Goal: Task Accomplishment & Management: Manage account settings

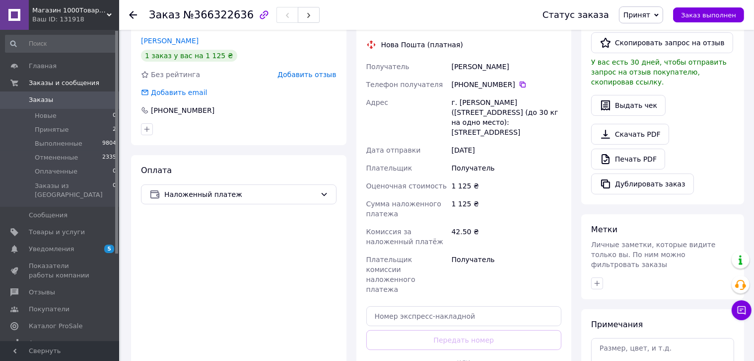
scroll to position [348, 0]
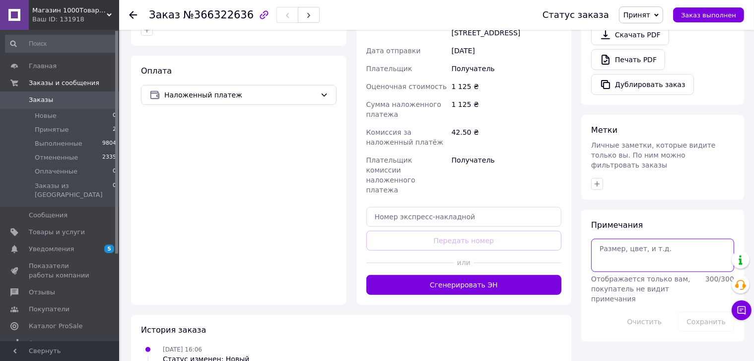
click at [652, 242] on textarea at bounding box center [662, 254] width 143 height 33
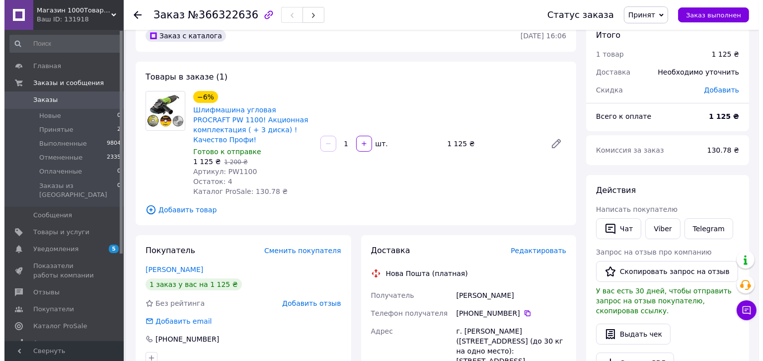
scroll to position [119, 0]
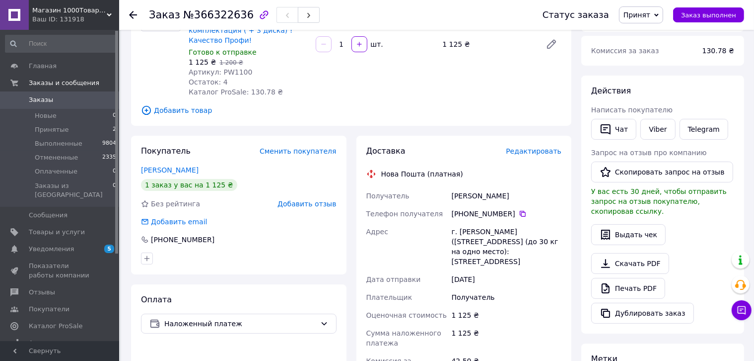
type textarea "нет ответа"
click at [546, 147] on span "Редактировать" at bounding box center [534, 151] width 56 height 8
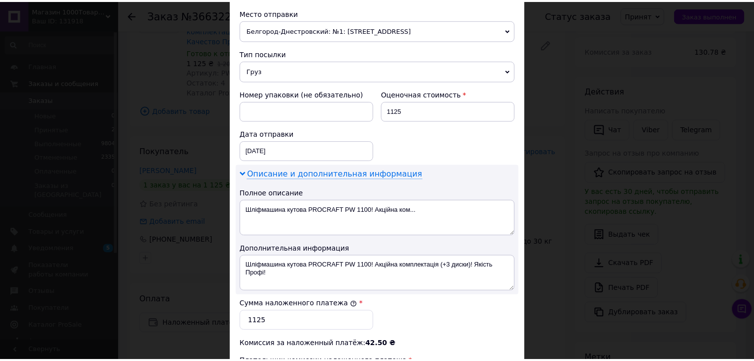
scroll to position [497, 0]
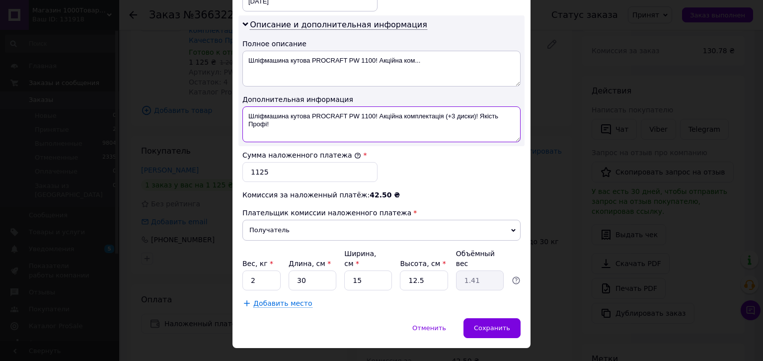
drag, startPoint x: 246, startPoint y: 112, endPoint x: 311, endPoint y: 110, distance: 65.1
click at [311, 110] on textarea "Шліфмашина кутова PROCRAFT PW 1100! Акційна комплектація (+3 диски)! Якість Про…" at bounding box center [381, 124] width 278 height 36
drag, startPoint x: 321, startPoint y: 114, endPoint x: 389, endPoint y: 115, distance: 67.5
click at [389, 115] on textarea "Пп.,PROCRAFT PW 1100! Акційна комплектація (+3 диски)! Якість Профі!" at bounding box center [381, 124] width 278 height 36
click at [327, 113] on textarea "Пп.,PROCRAFT PW 1100 (+3 диски)! Якість Профі!" at bounding box center [381, 124] width 278 height 36
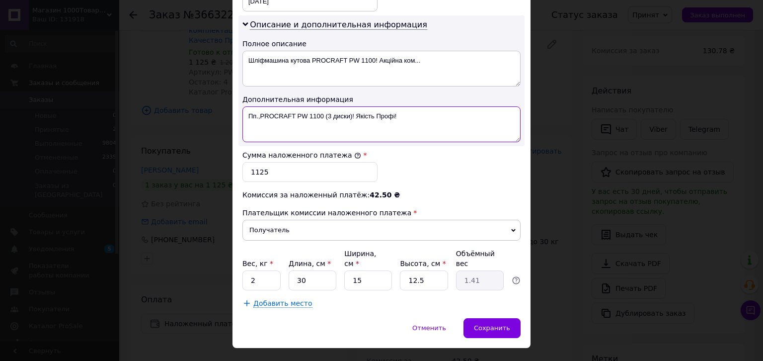
click at [321, 113] on textarea "Пп.,PROCRAFT PW 1100 (3 диски)! Якість Профі!" at bounding box center [381, 124] width 278 height 36
drag, startPoint x: 348, startPoint y: 113, endPoint x: 395, endPoint y: 113, distance: 47.7
click at [395, 113] on textarea "Пп.,PROCRAFT PW 1100, 3 диски)! Якість Профі!" at bounding box center [381, 124] width 278 height 36
click at [325, 117] on textarea "Пп.,PROCRAFT PW 1100, 3 диски" at bounding box center [381, 124] width 278 height 36
click at [325, 115] on textarea "Пп.,PROCRAFT PW 1100, 3 диски" at bounding box center [381, 124] width 278 height 36
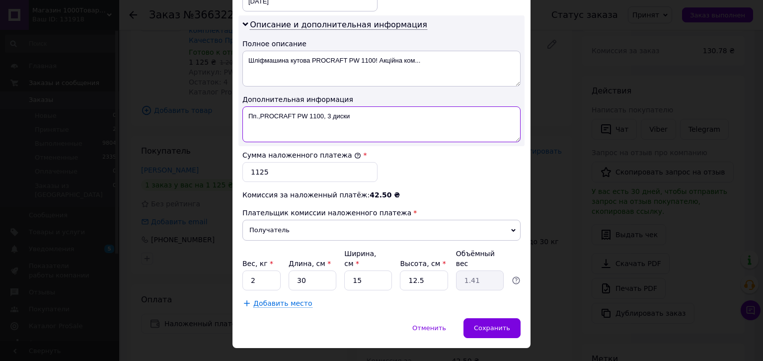
click at [325, 115] on textarea "Пп.,PROCRAFT PW 1100, 3 диски" at bounding box center [381, 124] width 278 height 36
type textarea "Пп.,PROCRAFT PW 1100, 3 диски"
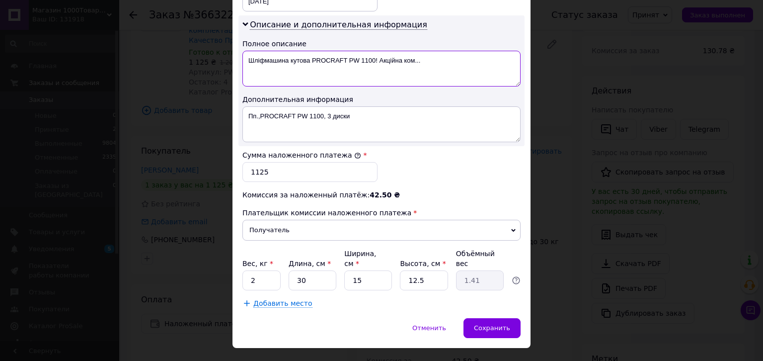
click at [335, 57] on textarea "Шліфмашина кутова PROCRAFT PW 1100! Акційна ком..." at bounding box center [381, 69] width 278 height 36
click at [334, 57] on textarea "Шліфмашина кутова PROCRAFT PW 1100! Акційна ком..." at bounding box center [381, 69] width 278 height 36
paste textarea "п.,PROCRAFT PW 1100, 3 диски"
type textarea "Пп.,PROCRAFT PW 1100, 3 диски"
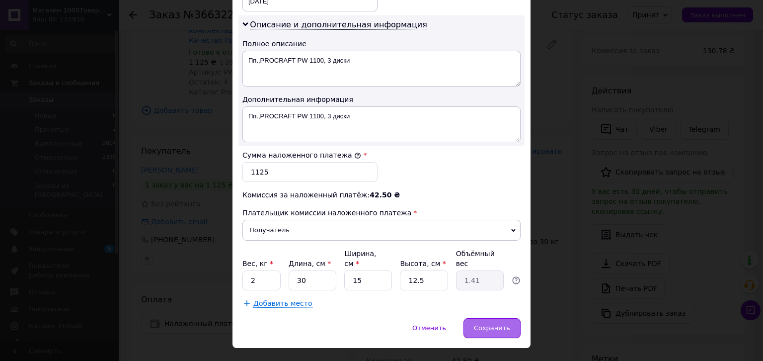
click at [481, 324] on span "Сохранить" at bounding box center [492, 327] width 36 height 7
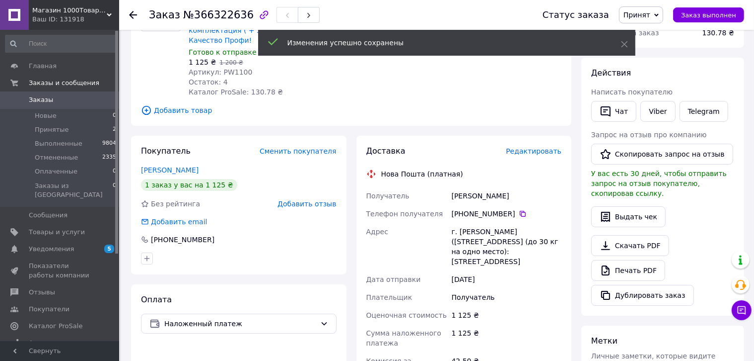
scroll to position [318, 0]
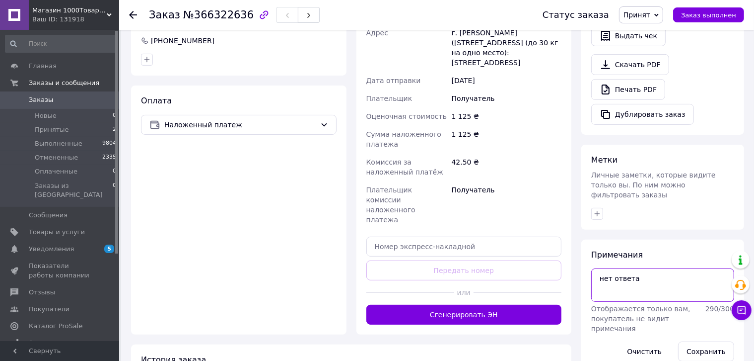
drag, startPoint x: 637, startPoint y: 258, endPoint x: 600, endPoint y: 256, distance: 37.3
click at [600, 268] on textarea "нет ответа" at bounding box center [662, 284] width 143 height 33
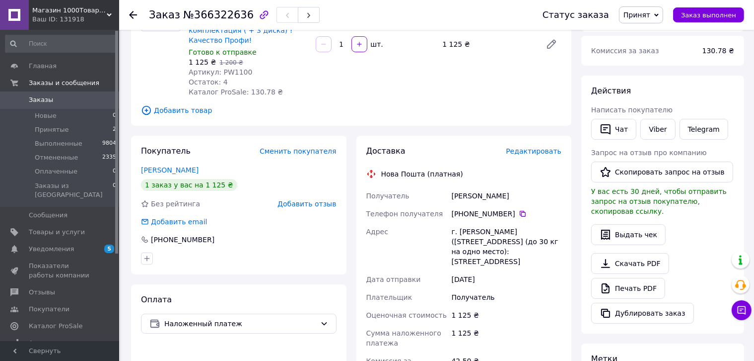
scroll to position [268, 0]
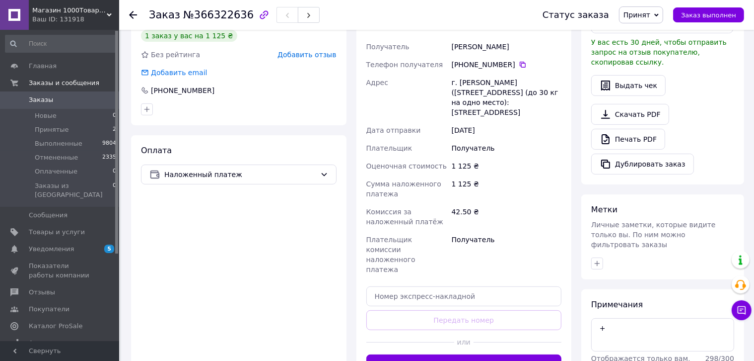
click at [478, 354] on button "Сгенерировать ЭН" at bounding box center [464, 364] width 196 height 20
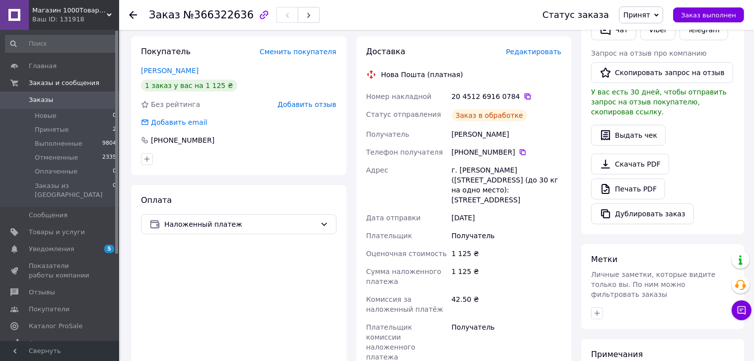
click at [524, 92] on icon at bounding box center [528, 96] width 8 height 8
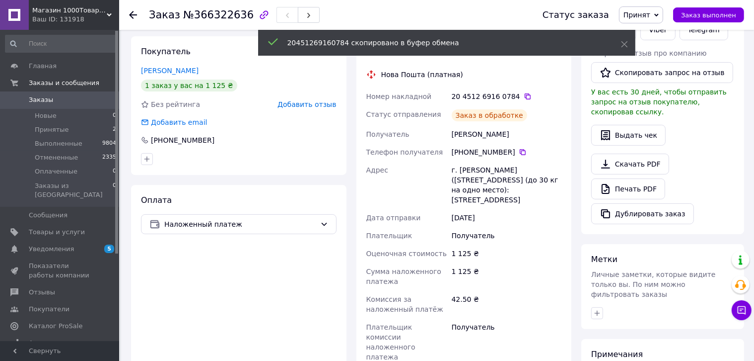
scroll to position [495, 0]
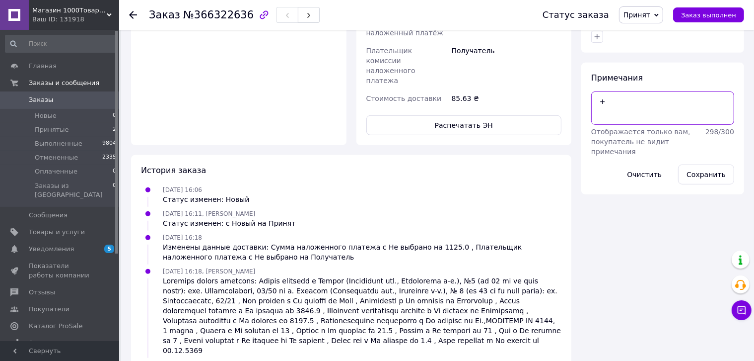
click at [620, 92] on textarea "+" at bounding box center [662, 107] width 143 height 33
paste textarea "20451269160784"
type textarea "+ 20451269160784"
click at [706, 164] on button "Сохранить" at bounding box center [706, 174] width 56 height 20
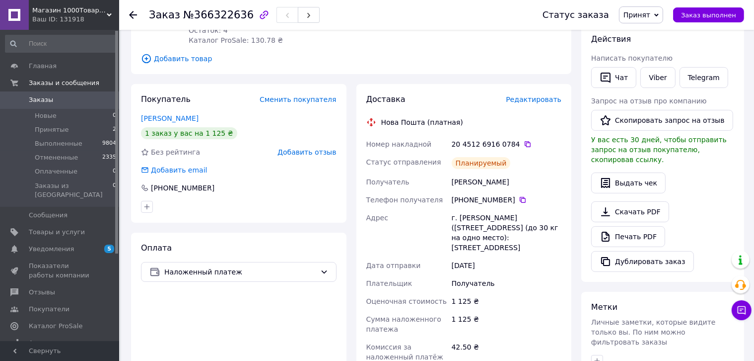
scroll to position [0, 0]
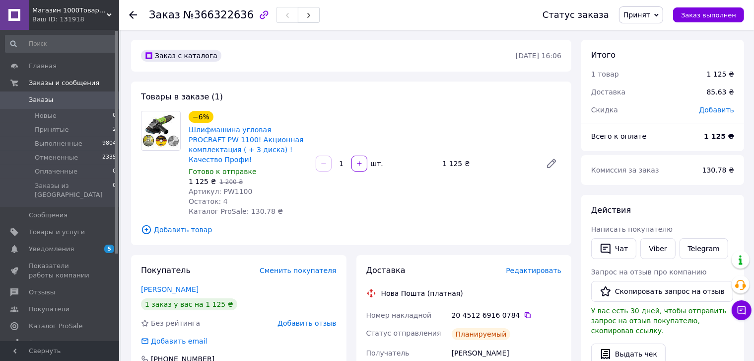
click at [166, 131] on img at bounding box center [161, 131] width 39 height 34
click at [222, 129] on link "Шлифмашина угловая PROCRAFT PW 1100! Акционная комплектация ( + 3 диска) ! Каче…" at bounding box center [246, 145] width 115 height 38
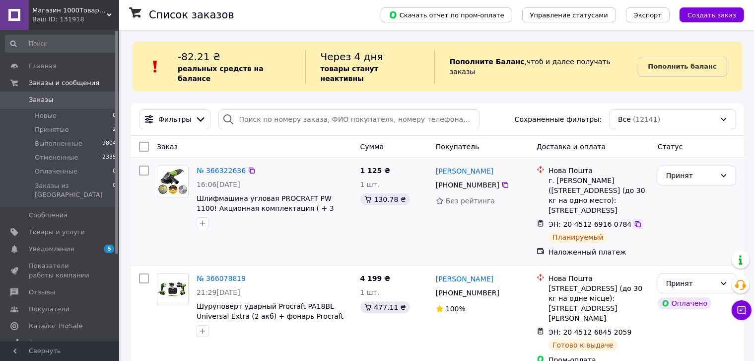
click at [634, 220] on icon at bounding box center [638, 224] width 8 height 8
